Goal: Navigation & Orientation: Find specific page/section

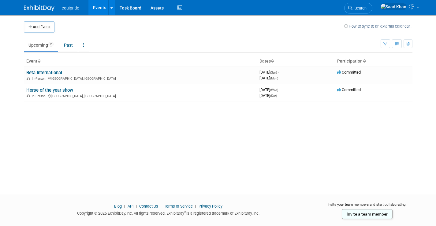
click at [78, 80] on div "In-Person [GEOGRAPHIC_DATA], [GEOGRAPHIC_DATA]" at bounding box center [140, 78] width 228 height 5
click at [62, 72] on link "Beta International" at bounding box center [44, 73] width 36 height 6
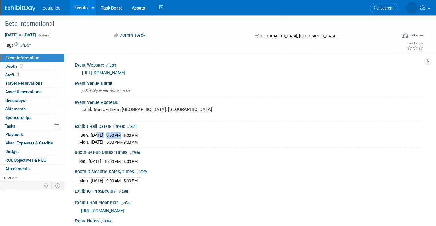
drag, startPoint x: 95, startPoint y: 134, endPoint x: 133, endPoint y: 137, distance: 38.3
click at [133, 137] on tr "[DATE] 9:00 AM - 5:00 PM" at bounding box center [110, 135] width 63 height 7
click at [47, 107] on link "0 Shipments 0" at bounding box center [32, 109] width 64 height 8
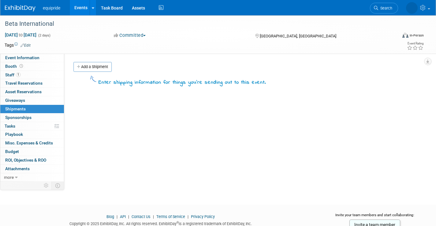
click at [31, 118] on span "Sponsorships 0" at bounding box center [18, 117] width 26 height 5
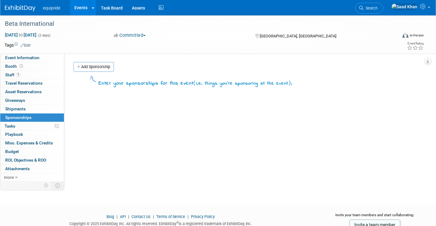
click at [27, 81] on span "Travel Reservations 0" at bounding box center [23, 83] width 37 height 5
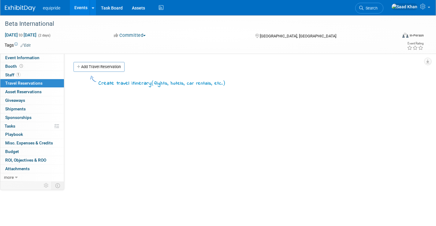
click at [32, 94] on span "Asset Reservations 0" at bounding box center [23, 91] width 36 height 5
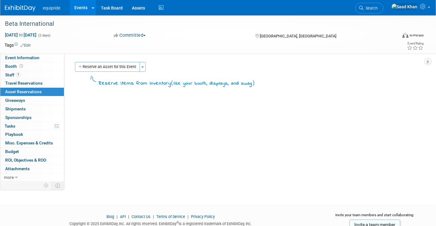
click at [24, 73] on link "1 Staff 1" at bounding box center [32, 75] width 64 height 8
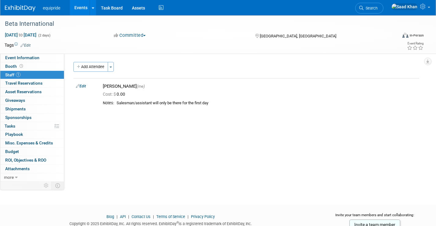
click at [27, 151] on link "Budget" at bounding box center [32, 151] width 64 height 8
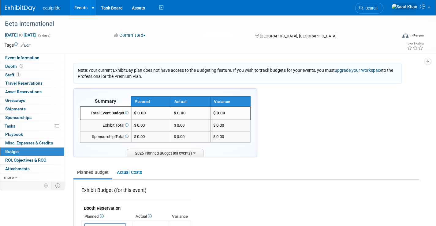
click at [45, 61] on link "Event Information" at bounding box center [32, 58] width 64 height 8
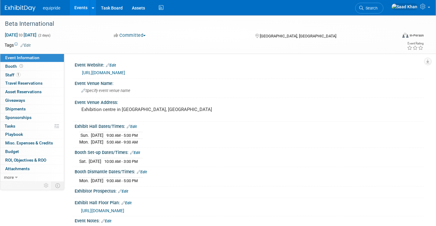
click at [26, 152] on link "Budget" at bounding box center [32, 151] width 64 height 8
